Goal: Information Seeking & Learning: Get advice/opinions

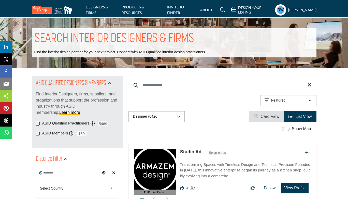
click at [52, 174] on input "Search Location" at bounding box center [68, 173] width 64 height 10
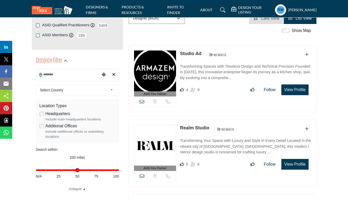
click at [66, 92] on span "Select Country" at bounding box center [74, 90] width 68 height 6
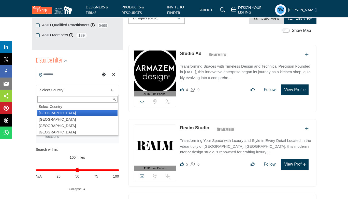
click at [56, 115] on li "United States" at bounding box center [77, 113] width 80 height 6
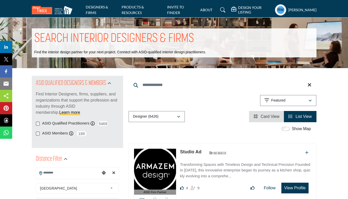
scroll to position [0, 0]
click at [47, 173] on input "Search Location" at bounding box center [68, 173] width 64 height 10
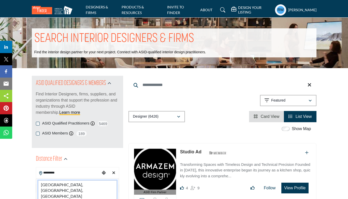
click at [51, 184] on li "Marble Falls, TX, USA" at bounding box center [77, 190] width 79 height 20
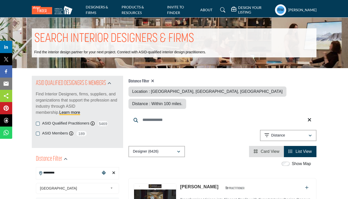
type input "**********"
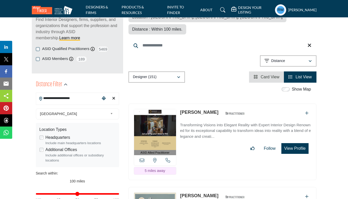
scroll to position [110, 0]
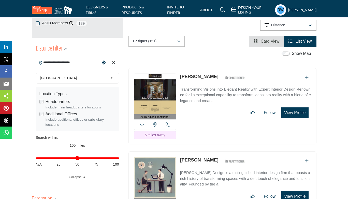
type input "**"
click at [76, 158] on input "Distance in miles" at bounding box center [77, 157] width 83 height 1
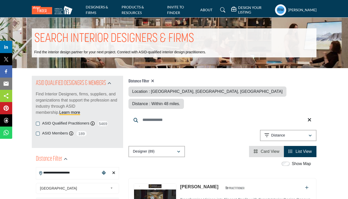
click at [216, 130] on div "**********" at bounding box center [223, 136] width 188 height 13
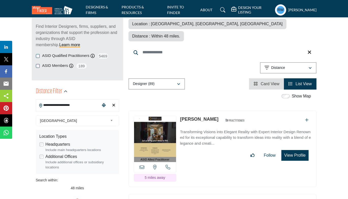
scroll to position [69, 0]
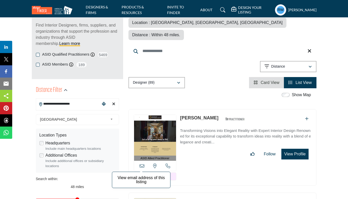
click at [142, 163] on icon at bounding box center [142, 165] width 5 height 5
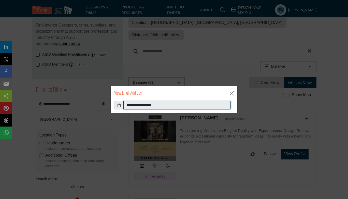
drag, startPoint x: 162, startPoint y: 105, endPoint x: 115, endPoint y: 104, distance: 47.1
click at [123, 104] on input "**********" at bounding box center [176, 105] width 107 height 9
click at [236, 91] on div "View Email Address" at bounding box center [174, 93] width 127 height 15
click at [233, 91] on button "Close" at bounding box center [232, 93] width 8 height 8
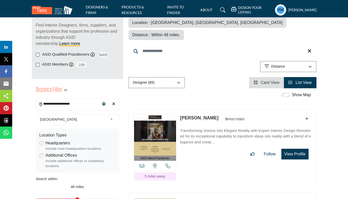
drag, startPoint x: 209, startPoint y: 104, endPoint x: 180, endPoint y: 107, distance: 29.4
click at [180, 109] on div "ASID Allied Practitioner ASID Allied Practitioners have successfully completed …" at bounding box center [223, 147] width 188 height 77
copy link "[PERSON_NAME]"
click at [291, 148] on button "View Profile" at bounding box center [295, 153] width 27 height 11
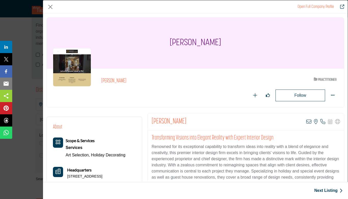
click at [71, 73] on img "Company Data Modal" at bounding box center [72, 67] width 38 height 38
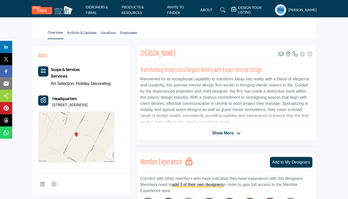
scroll to position [82, 0]
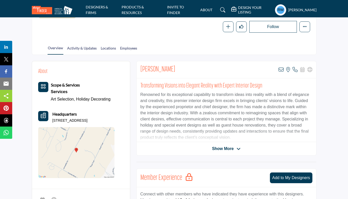
click at [231, 148] on span "Show More" at bounding box center [223, 148] width 22 height 6
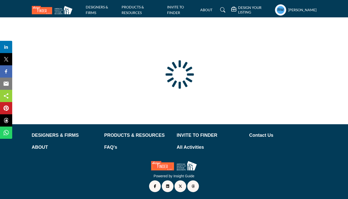
scroll to position [27, 0]
type input "**********"
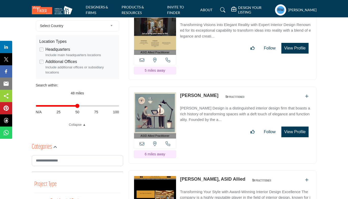
scroll to position [165, 0]
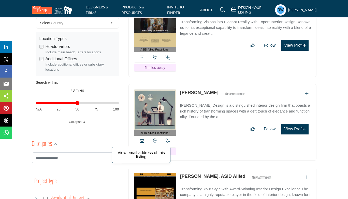
click at [142, 140] on icon at bounding box center [142, 140] width 5 height 5
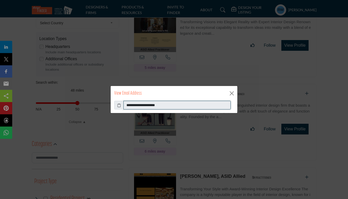
drag, startPoint x: 174, startPoint y: 106, endPoint x: 123, endPoint y: 104, distance: 50.7
click at [123, 104] on input "**********" at bounding box center [176, 105] width 107 height 9
click at [233, 94] on button "Close" at bounding box center [232, 93] width 8 height 8
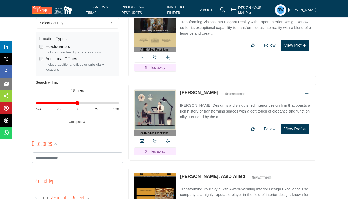
drag, startPoint x: 235, startPoint y: 91, endPoint x: 182, endPoint y: 94, distance: 53.6
click at [182, 94] on div "Heather Hutto Lehmberg ASID Qualified Practitioner who validates work and exper…" at bounding box center [213, 93] width 67 height 9
copy link "Heather Hutto Lehmberg"
click at [300, 128] on button "View Profile" at bounding box center [295, 128] width 27 height 11
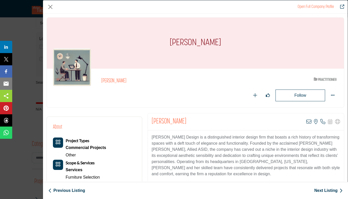
click at [260, 161] on p "Heather Lehmberg Design is a distinguished interior design firm that boasts a r…" at bounding box center [246, 155] width 189 height 43
click at [154, 133] on div "Heather Lehmberg Design is a distinguished interior design firm that boasts a r…" at bounding box center [246, 162] width 196 height 64
click at [142, 96] on div "Follow Following Recommend" at bounding box center [219, 95] width 237 height 12
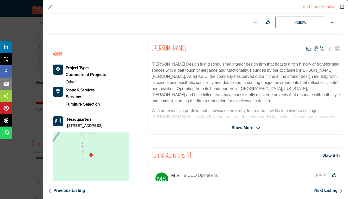
scroll to position [72, 0]
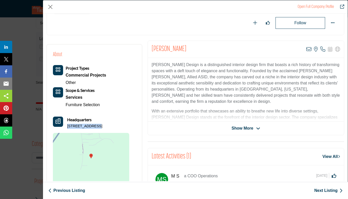
drag, startPoint x: 93, startPoint y: 125, endPoint x: 58, endPoint y: 126, distance: 34.6
click at [58, 126] on div "Headquarters 104 Foxhorn Cir, 78654-5943, USA" at bounding box center [91, 122] width 76 height 12
copy p "104 Foxhorn Cir"
click at [48, 6] on button "Close" at bounding box center [51, 7] width 8 height 8
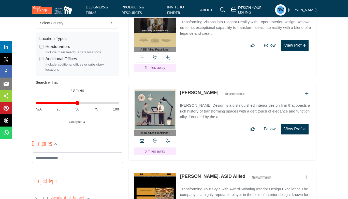
click at [211, 129] on div "Follow Following" at bounding box center [245, 128] width 131 height 11
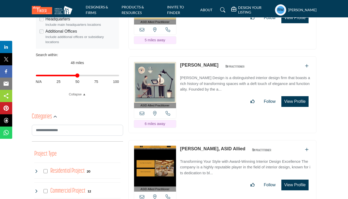
scroll to position [206, 0]
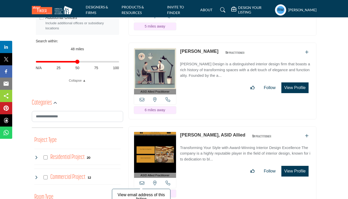
click at [142, 182] on icon at bounding box center [142, 182] width 5 height 5
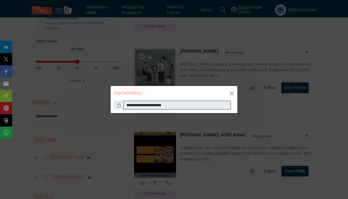
drag, startPoint x: 183, startPoint y: 106, endPoint x: 121, endPoint y: 105, distance: 61.9
click at [123, 105] on input "**********" at bounding box center [176, 105] width 107 height 9
click at [232, 92] on button "Close" at bounding box center [232, 93] width 8 height 8
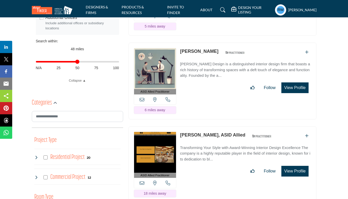
drag, startPoint x: 179, startPoint y: 134, endPoint x: 218, endPoint y: 133, distance: 38.4
click at [218, 133] on div "ASID Allied Practitioner ASID Allied Practitioners have successfully completed …" at bounding box center [223, 164] width 188 height 77
copy link "Douglas Salzman"
click at [294, 168] on button "View Profile" at bounding box center [295, 170] width 27 height 11
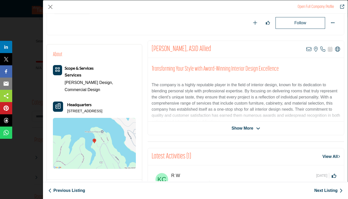
scroll to position [72, 0]
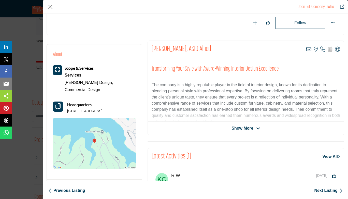
click at [250, 132] on div "Douglas Salzman, ASID Allied View email address of this listing View the locati…" at bounding box center [246, 87] width 197 height 94
click at [250, 129] on span "Show More" at bounding box center [243, 128] width 22 height 6
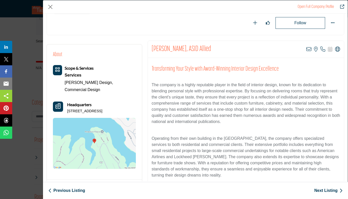
click at [226, 134] on div "Transforming Your Style with Award-Winning Interior Design Excellence The compa…" at bounding box center [246, 123] width 196 height 131
click at [49, 5] on button "Close" at bounding box center [51, 7] width 8 height 8
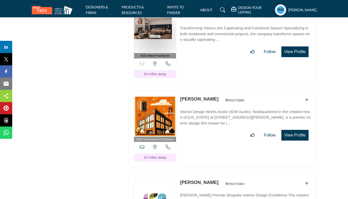
scroll to position [756, 0]
